Goal: Task Accomplishment & Management: Complete application form

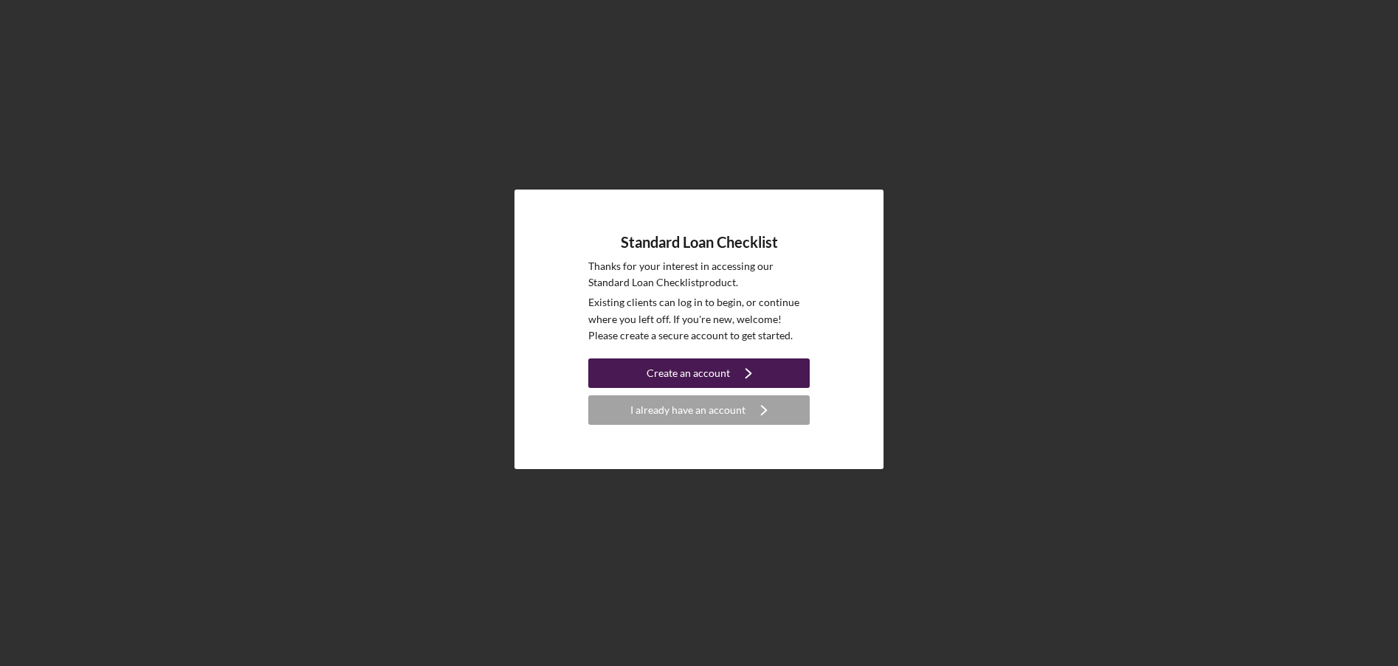
click at [788, 376] on button "Create an account Icon/Navigate" at bounding box center [698, 374] width 221 height 30
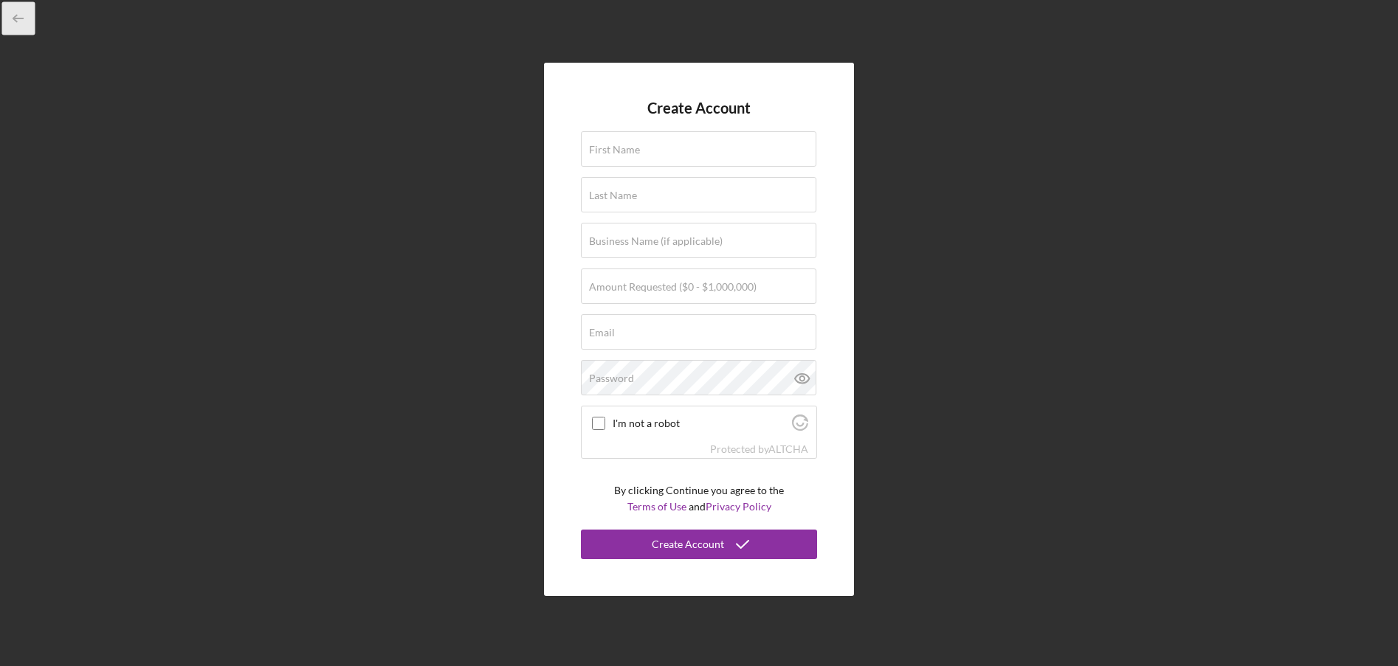
click at [19, 17] on icon "button" at bounding box center [18, 18] width 33 height 33
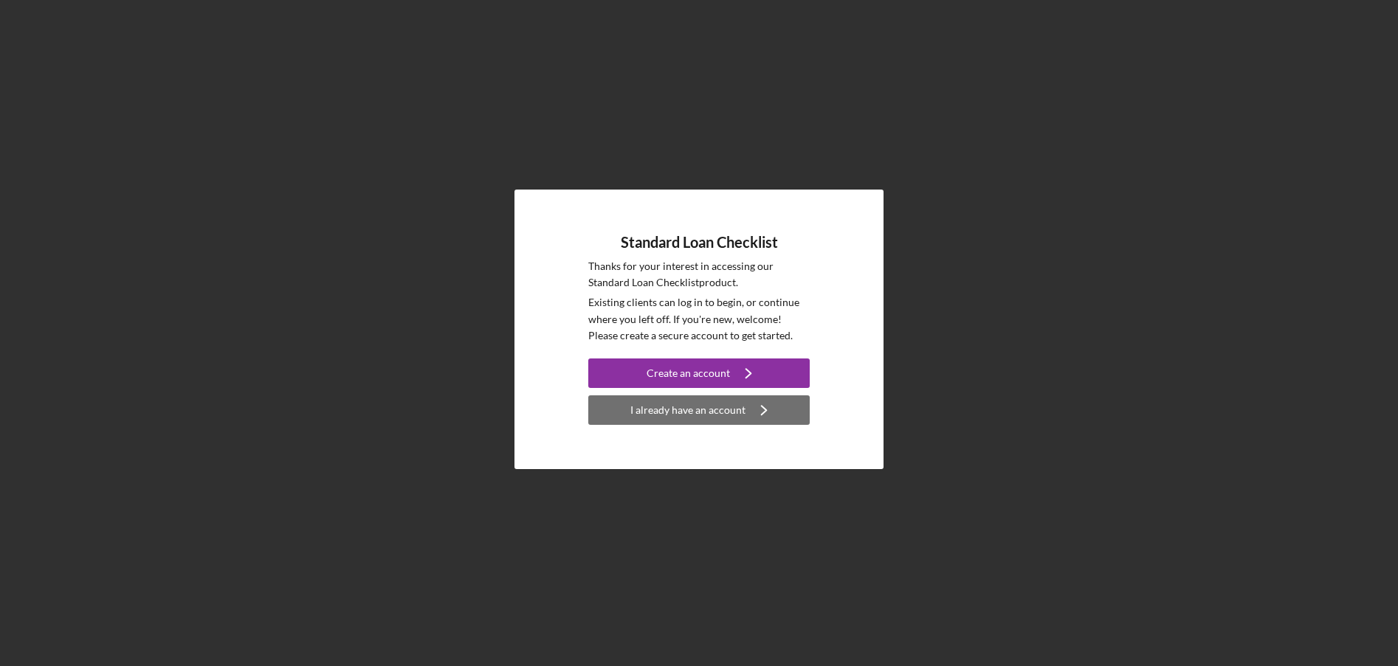
click at [742, 415] on button "I already have an account Icon/Navigate" at bounding box center [698, 411] width 221 height 30
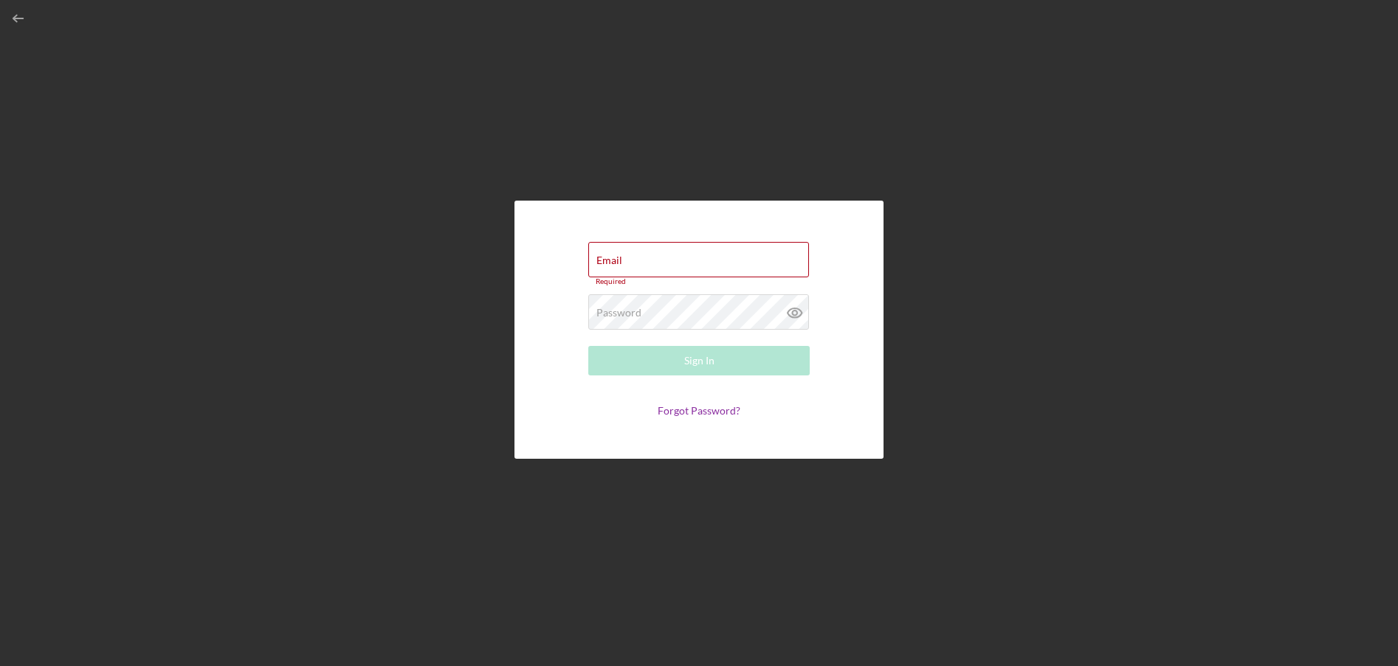
click at [852, 241] on div "Email Required Password Required Sign In Forgot Password?" at bounding box center [698, 330] width 369 height 258
click at [659, 268] on input "Email" at bounding box center [698, 259] width 221 height 35
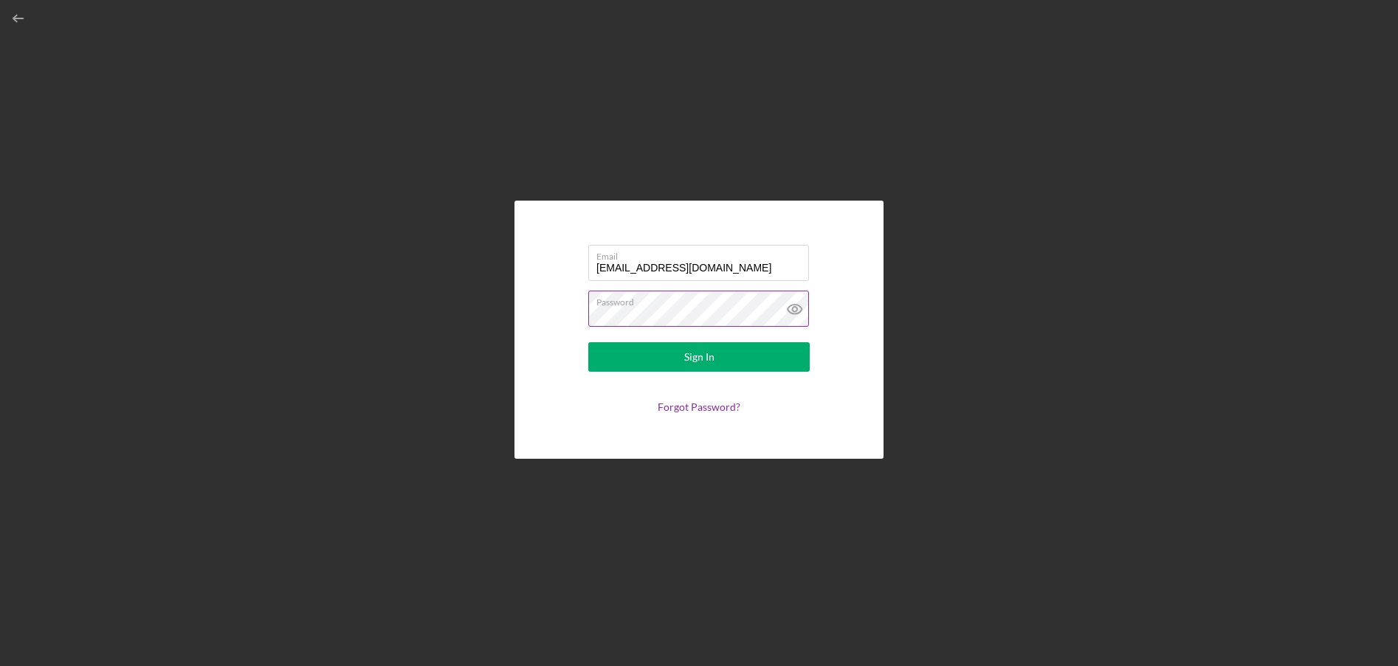
click at [799, 311] on icon at bounding box center [794, 309] width 37 height 37
click at [559, 306] on form "Email [EMAIL_ADDRESS][DOMAIN_NAME] Password Sign In Forgot Password?" at bounding box center [698, 330] width 295 height 185
click at [564, 300] on form "Email [EMAIL_ADDRESS][DOMAIN_NAME] Password Sign In Forgot Password?" at bounding box center [698, 330] width 295 height 185
click at [708, 264] on input "[EMAIL_ADDRESS][DOMAIN_NAME]" at bounding box center [698, 259] width 221 height 35
drag, startPoint x: 720, startPoint y: 269, endPoint x: 692, endPoint y: 269, distance: 27.3
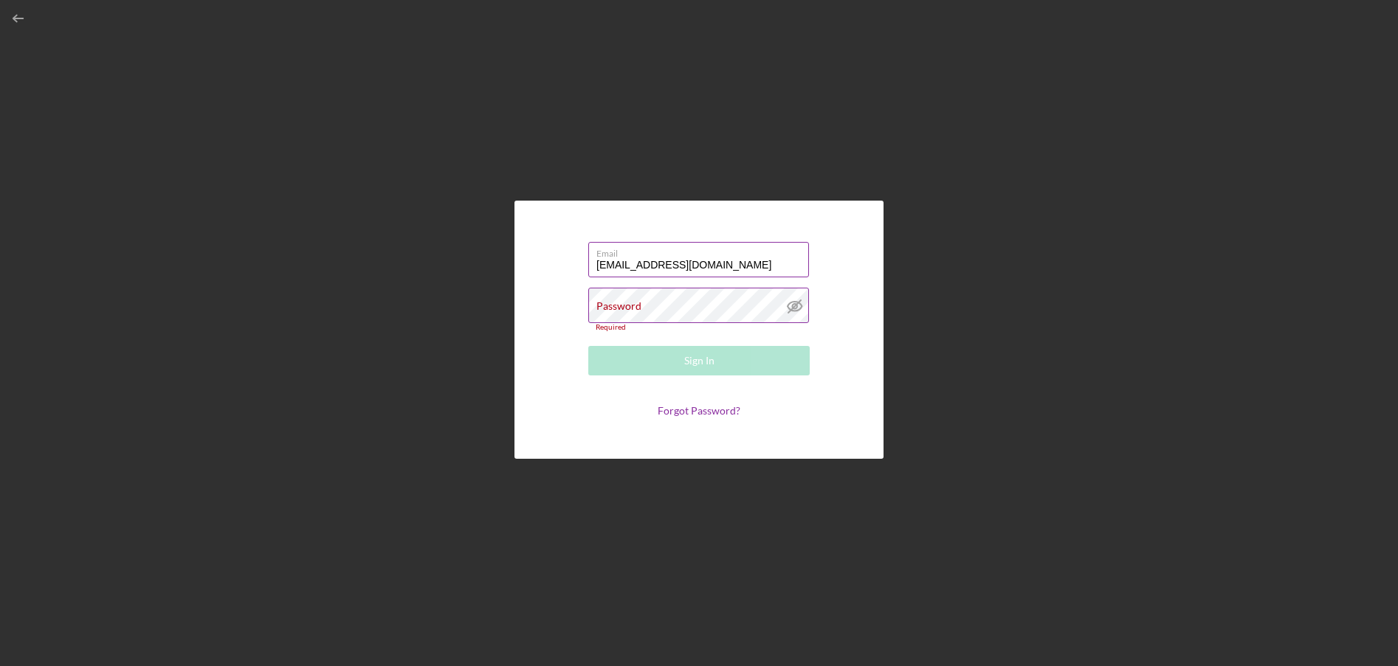
click at [692, 269] on input "[EMAIL_ADDRESS][DOMAIN_NAME]" at bounding box center [698, 259] width 221 height 35
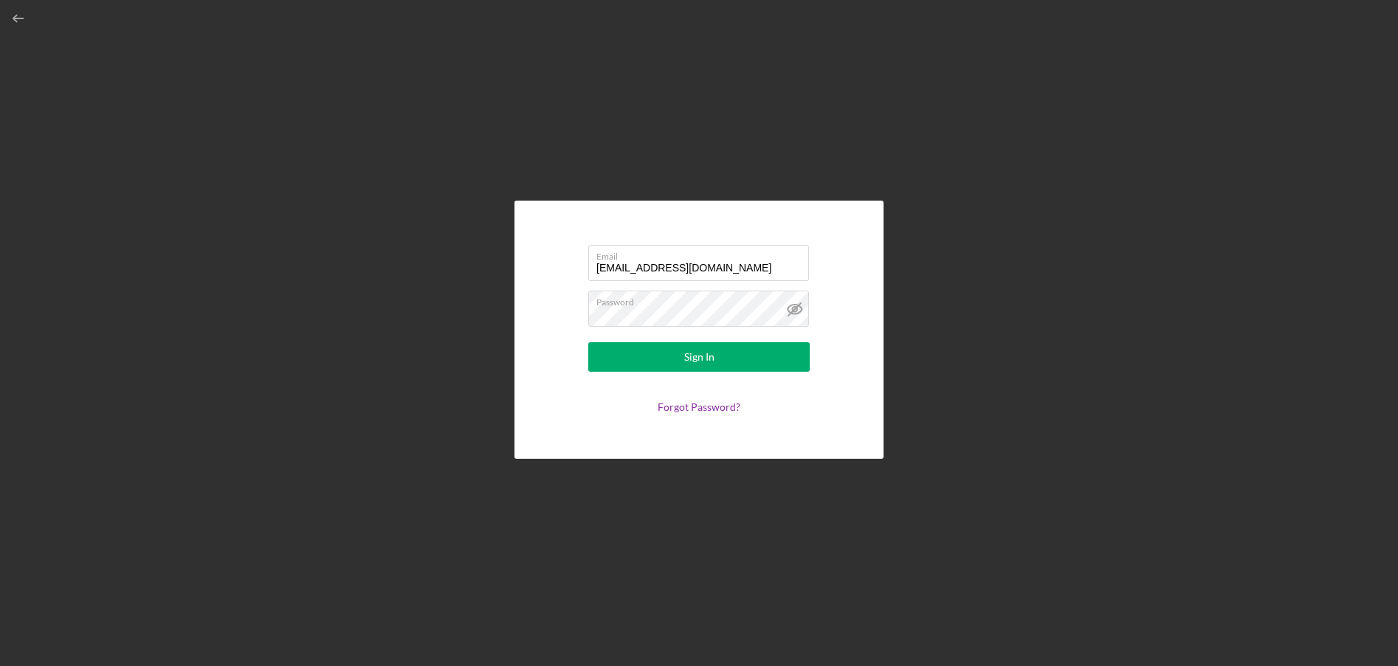
click at [900, 258] on div "Email [EMAIL_ADDRESS][DOMAIN_NAME] Password Sign In Forgot Password?" at bounding box center [698, 329] width 1383 height 659
click at [711, 352] on div "Sign In" at bounding box center [699, 357] width 30 height 30
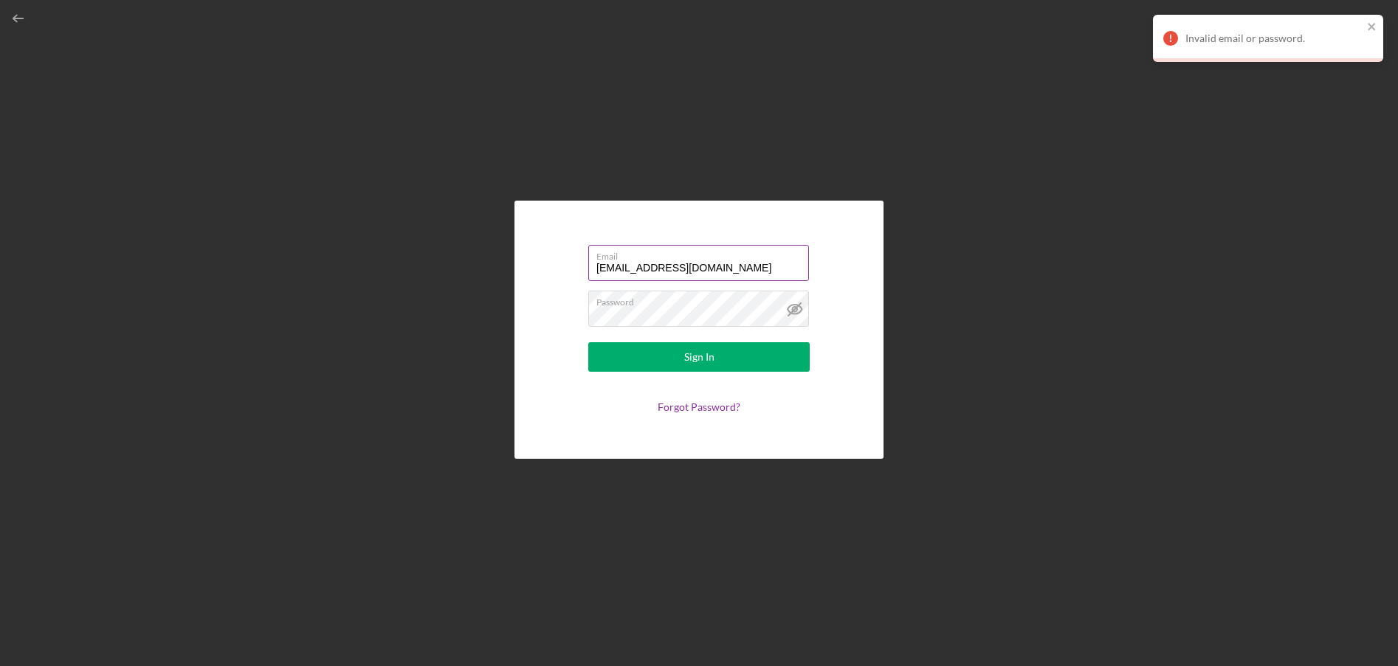
click at [717, 269] on input "[EMAIL_ADDRESS][DOMAIN_NAME]" at bounding box center [698, 262] width 221 height 35
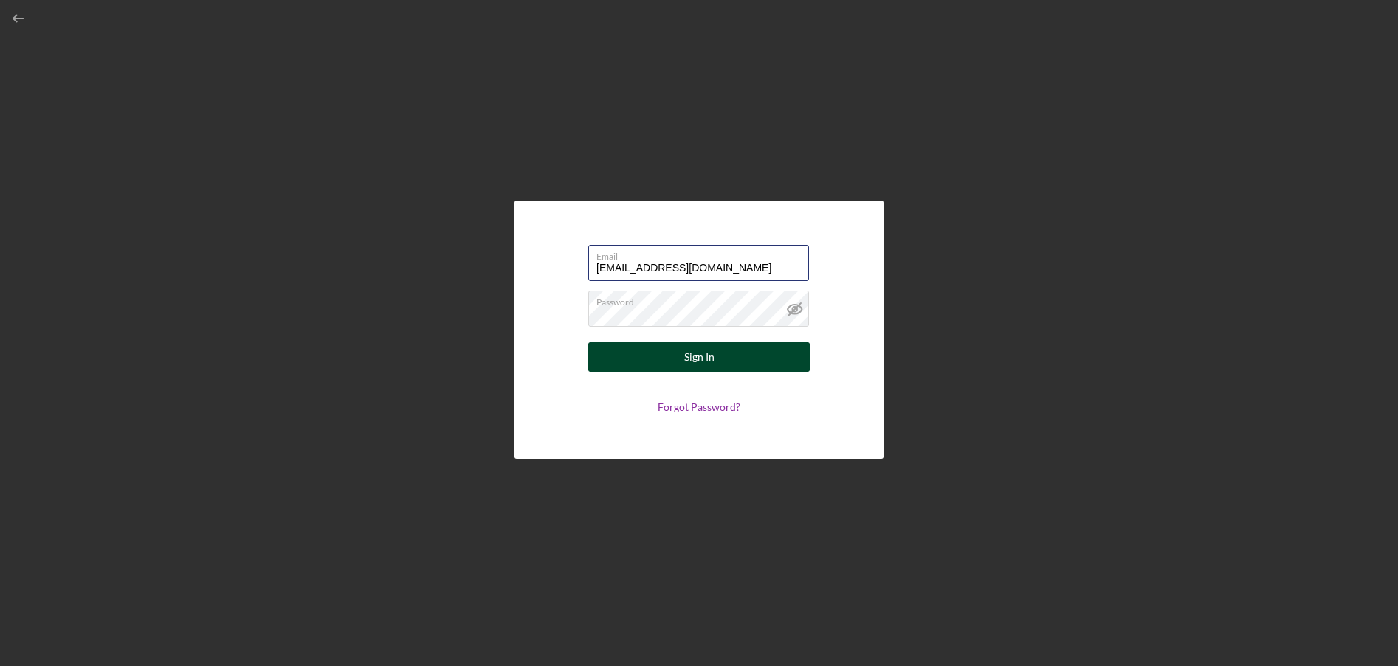
type input "[EMAIL_ADDRESS][DOMAIN_NAME]"
click at [743, 351] on button "Sign In" at bounding box center [698, 357] width 221 height 30
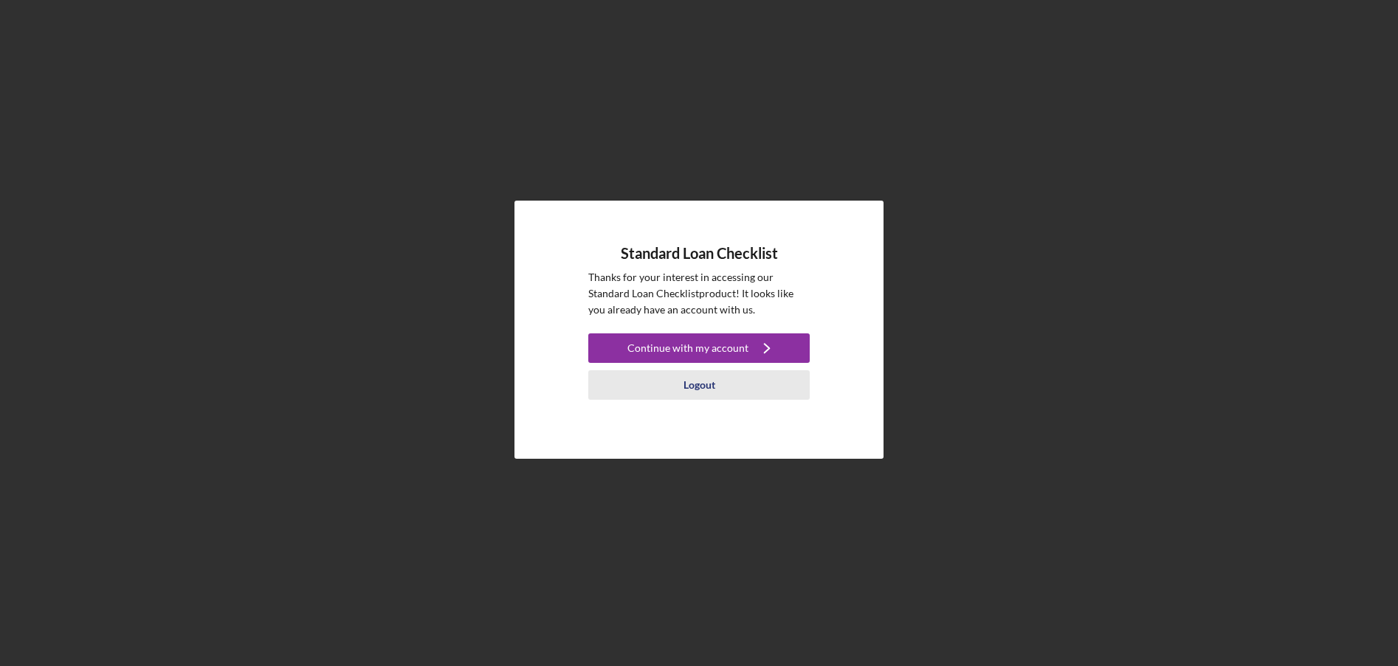
click at [698, 390] on div "Logout" at bounding box center [699, 385] width 32 height 30
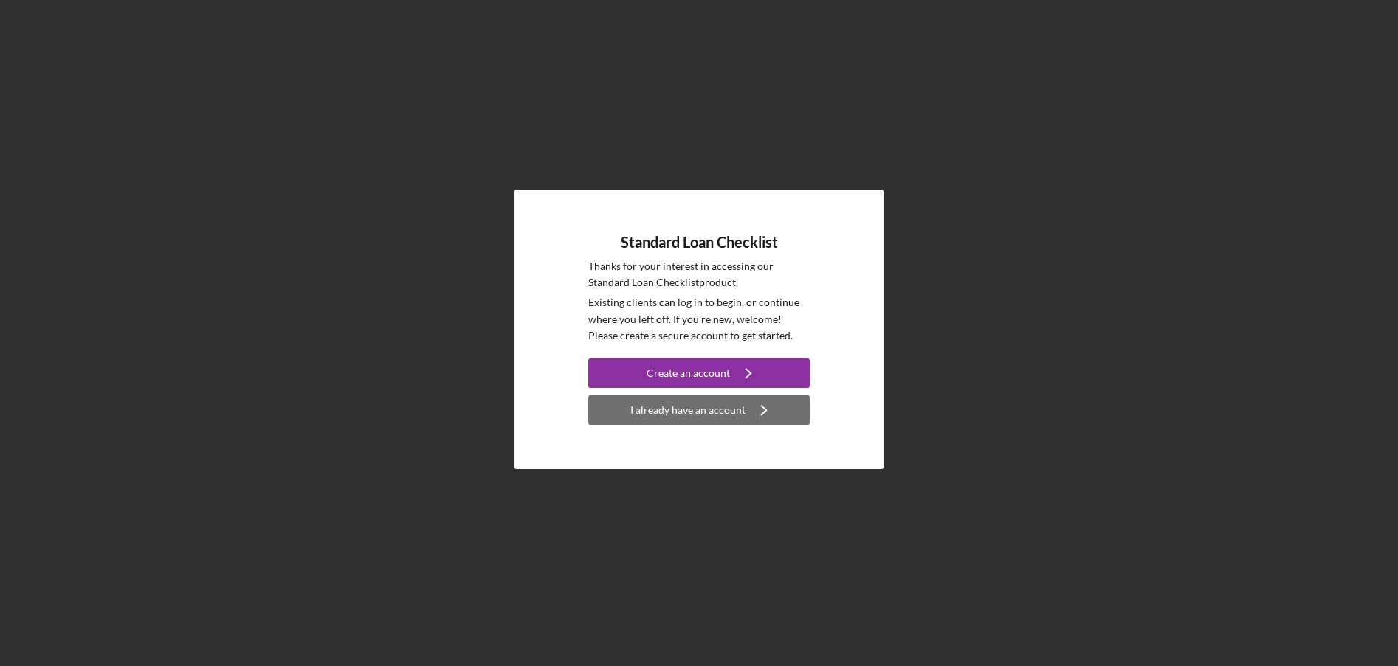
click at [697, 415] on div "I already have an account" at bounding box center [687, 411] width 115 height 30
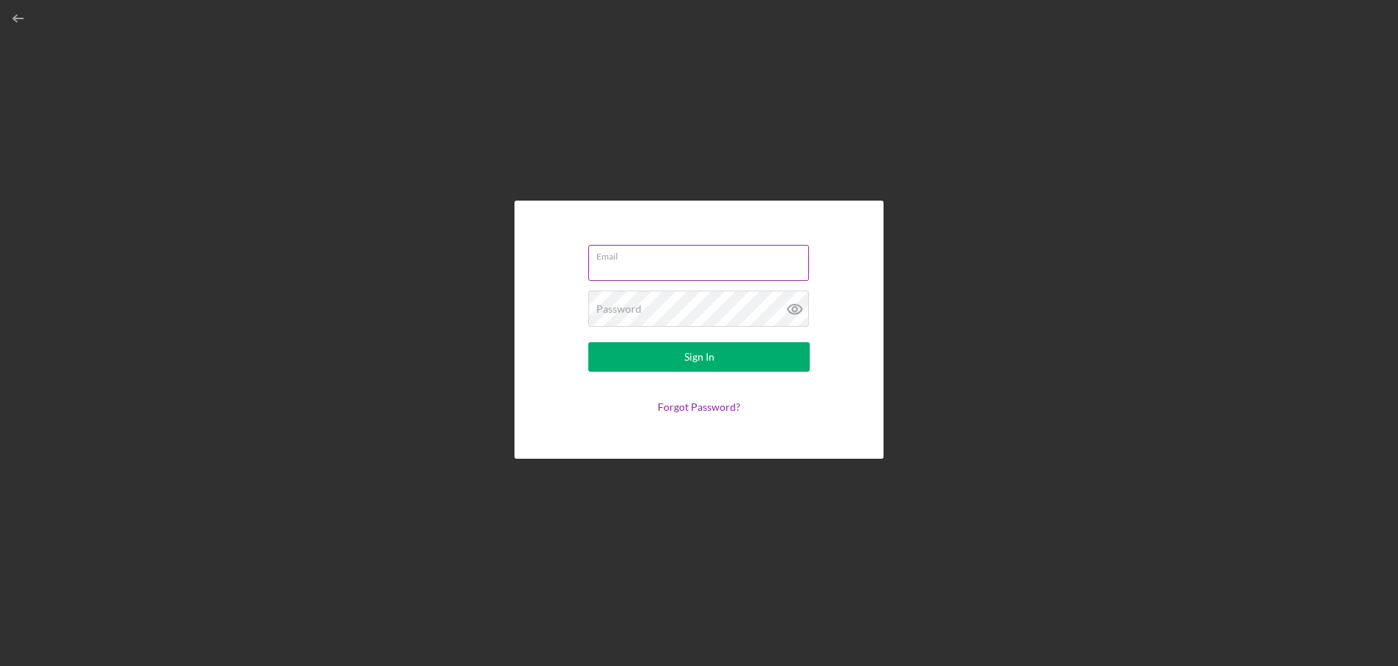
click at [693, 269] on input "Email" at bounding box center [698, 262] width 221 height 35
type input "[EMAIL_ADDRESS][DOMAIN_NAME]"
click at [795, 311] on icon at bounding box center [794, 309] width 4 height 4
click at [869, 292] on div "Email [EMAIL_ADDRESS][DOMAIN_NAME] Password Sign In Forgot Password?" at bounding box center [698, 330] width 369 height 258
click at [700, 359] on div "Sign In" at bounding box center [699, 357] width 30 height 30
